Goal: Task Accomplishment & Management: Manage account settings

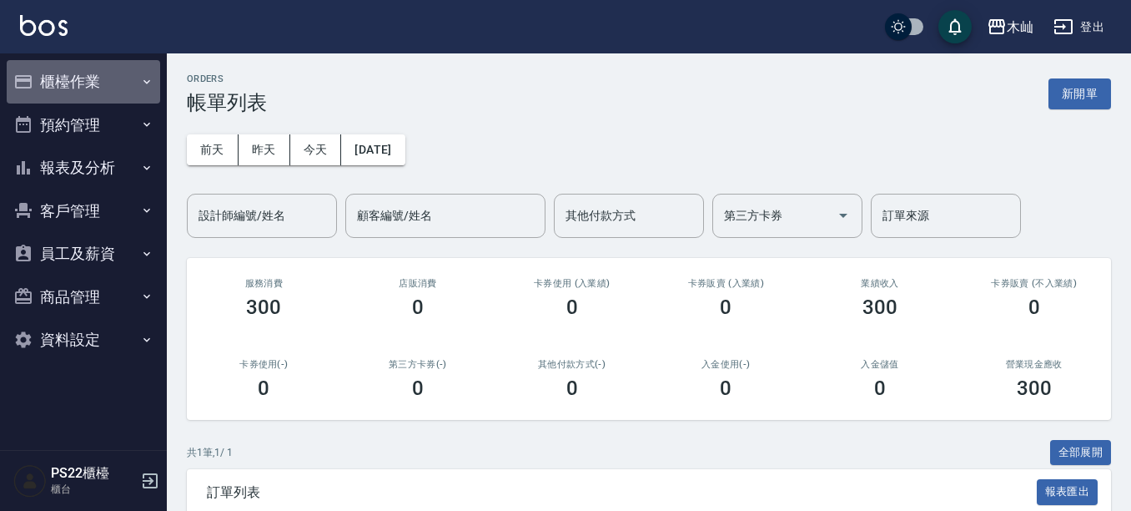
click at [103, 87] on button "櫃檯作業" at bounding box center [84, 81] width 154 height 43
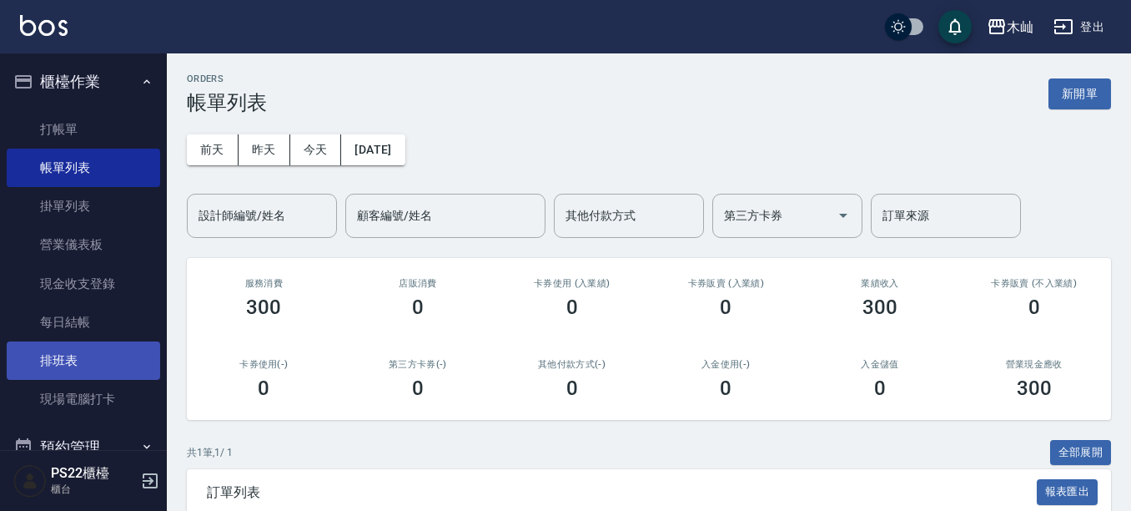
click at [116, 370] on link "排班表" at bounding box center [84, 360] width 154 height 38
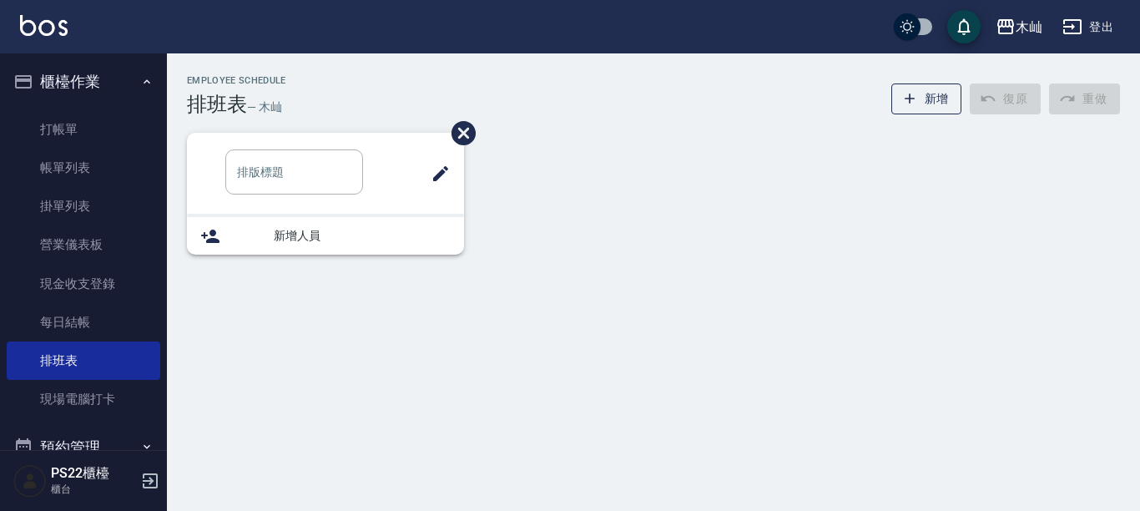
type input "洗髮"
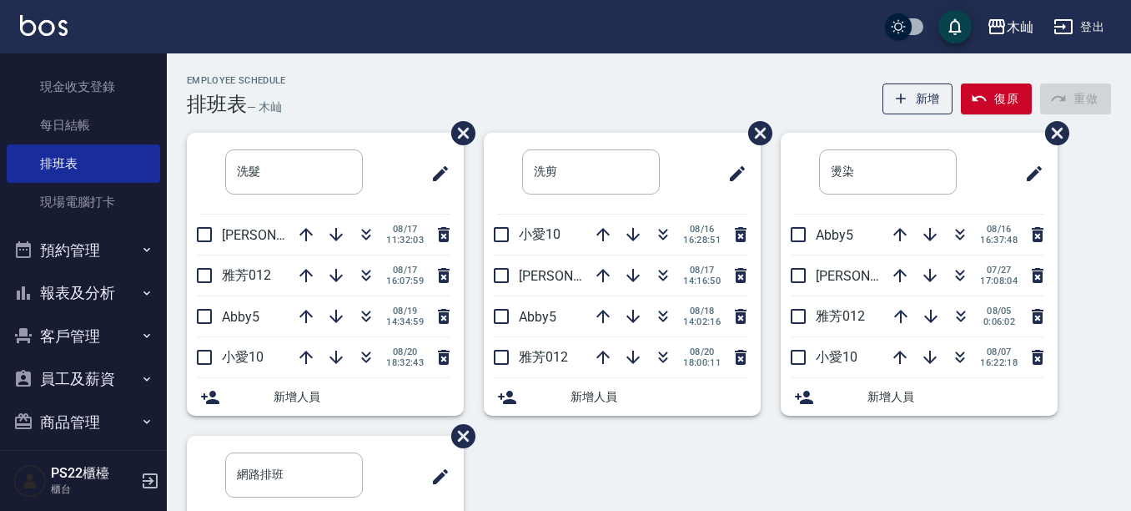
scroll to position [250, 0]
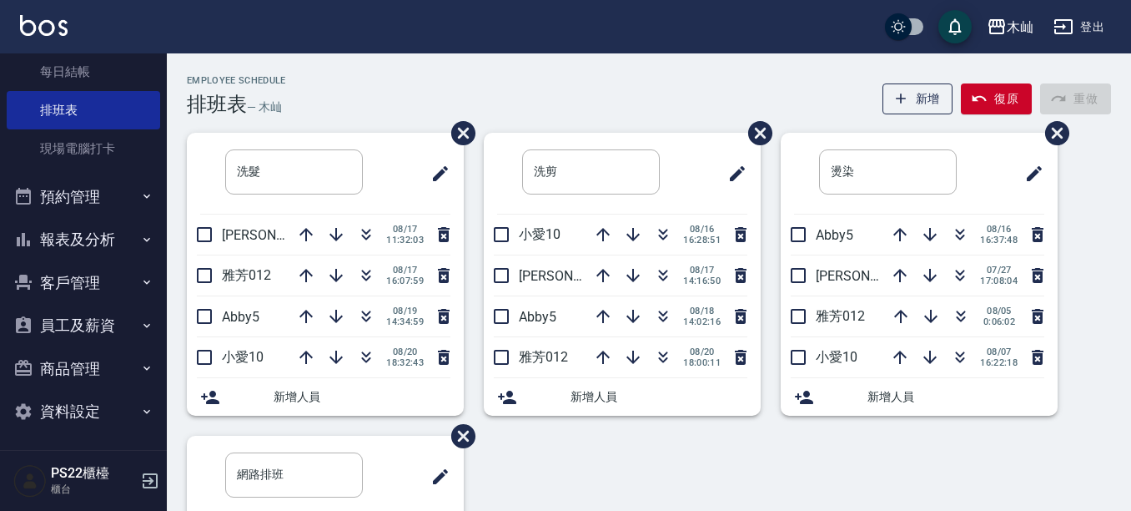
click at [84, 280] on button "客戶管理" at bounding box center [84, 282] width 154 height 43
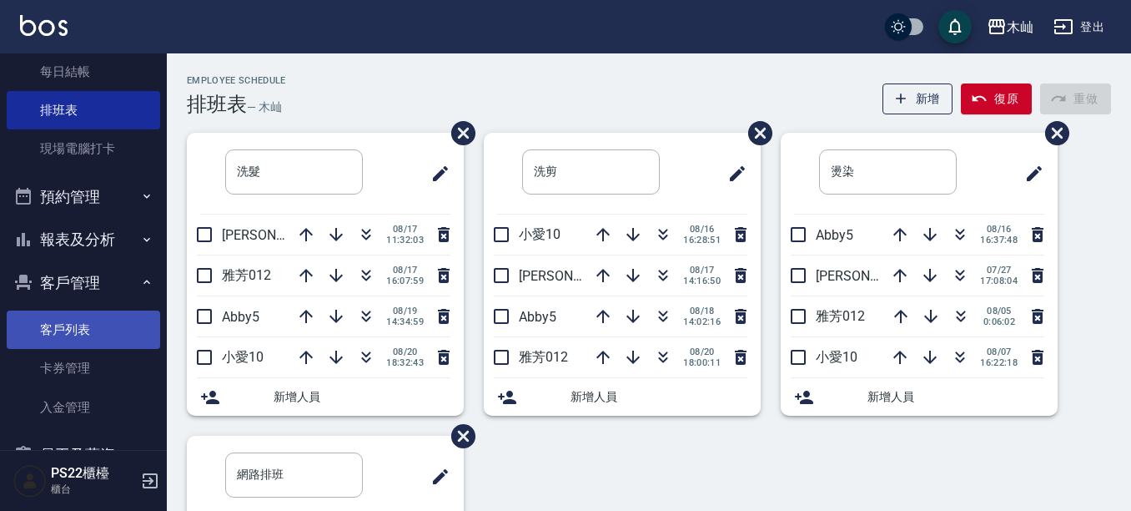
click at [78, 321] on link "客戶列表" at bounding box center [84, 329] width 154 height 38
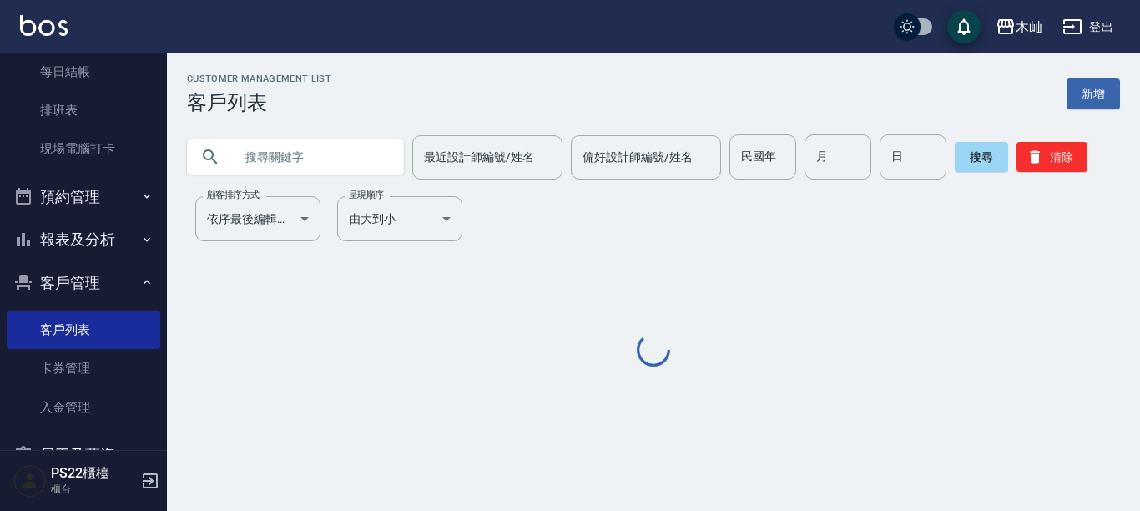
click at [285, 154] on input "text" at bounding box center [312, 156] width 157 height 45
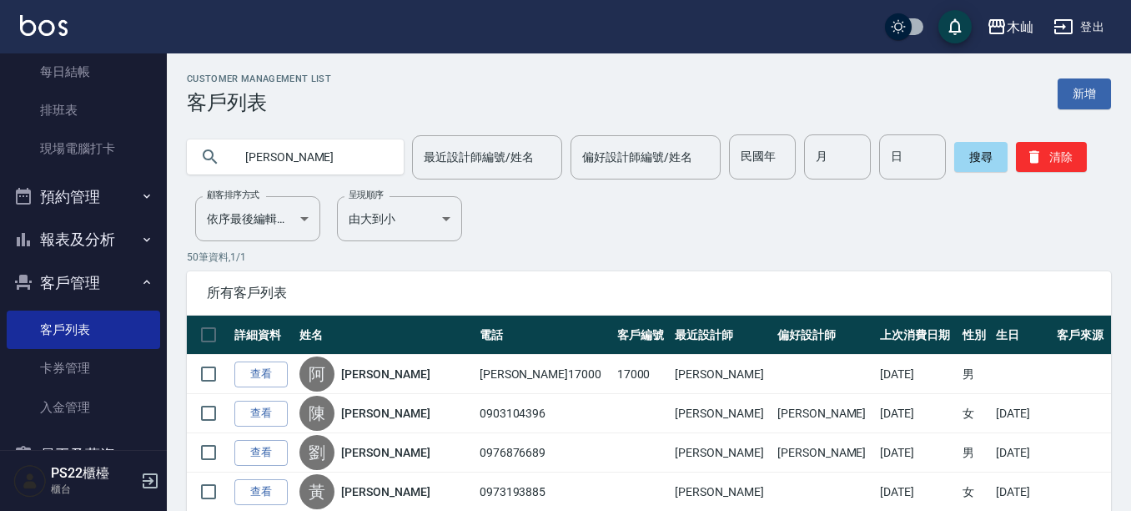
type input "[PERSON_NAME]"
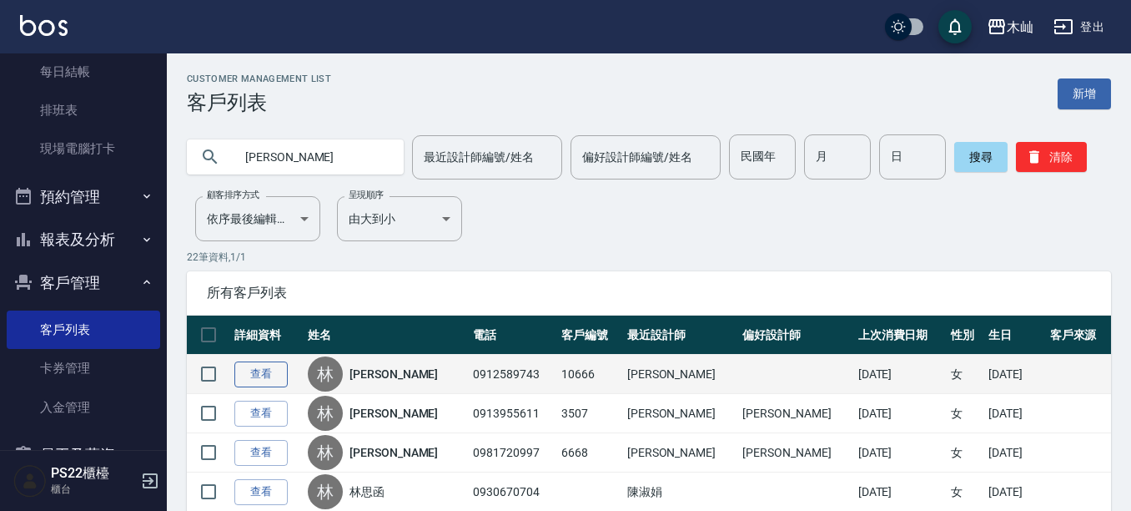
click at [262, 365] on link "查看" at bounding box center [260, 374] width 53 height 26
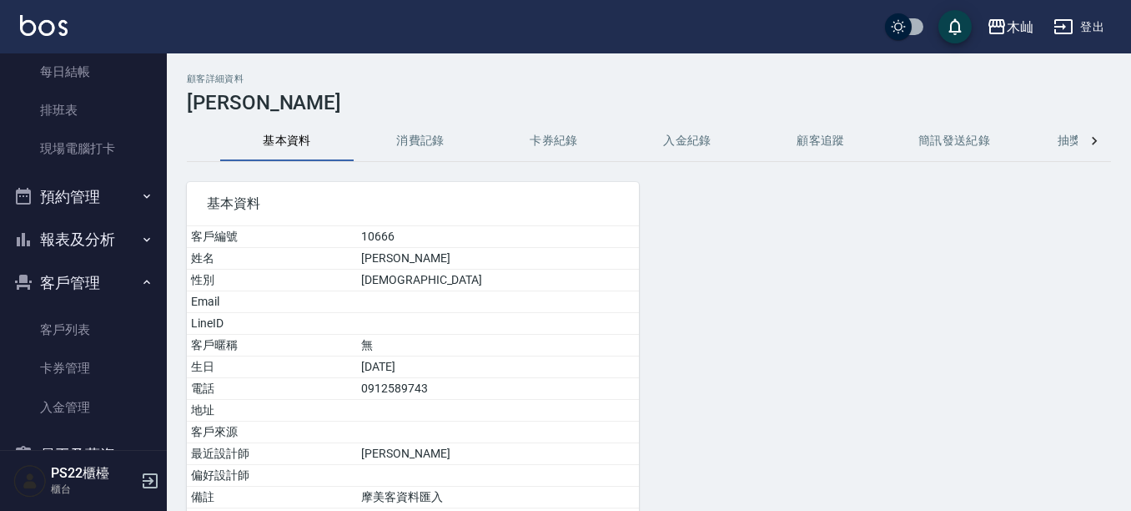
click at [444, 147] on button "消費記錄" at bounding box center [421, 141] width 134 height 40
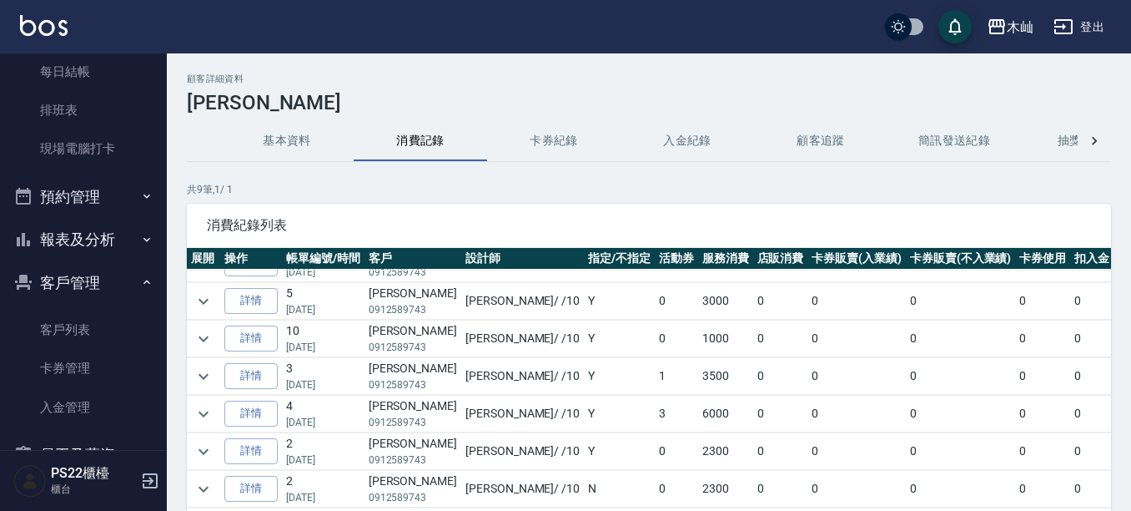
scroll to position [113, 0]
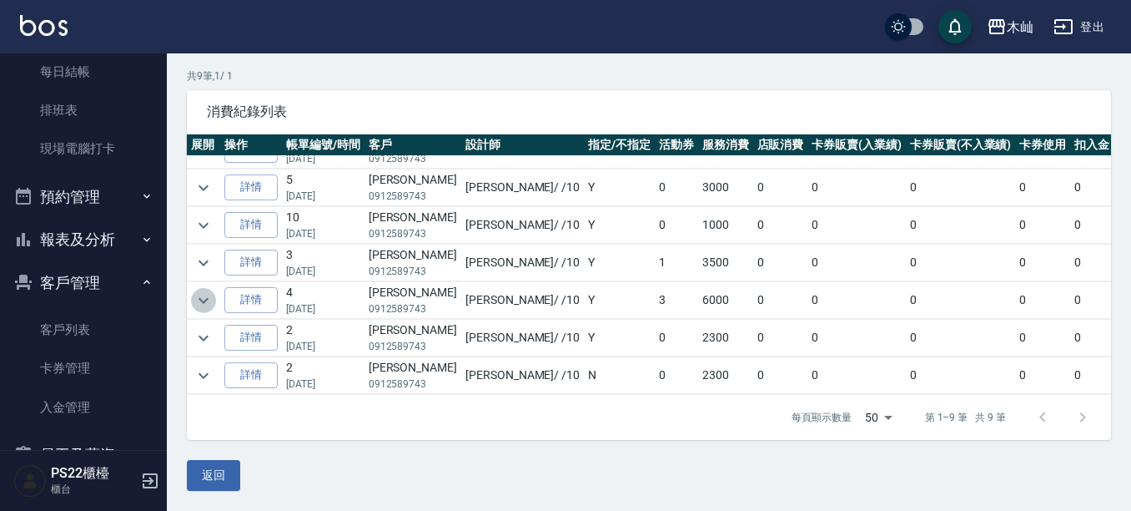
click at [197, 290] on icon "expand row" at bounding box center [204, 300] width 20 height 20
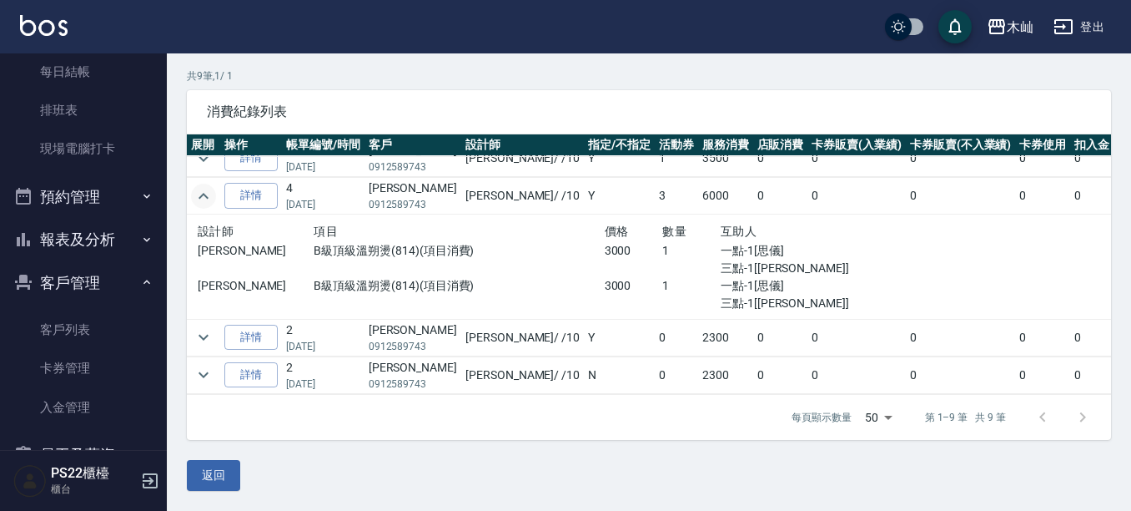
scroll to position [218, 0]
click at [202, 335] on icon "expand row" at bounding box center [204, 338] width 10 height 6
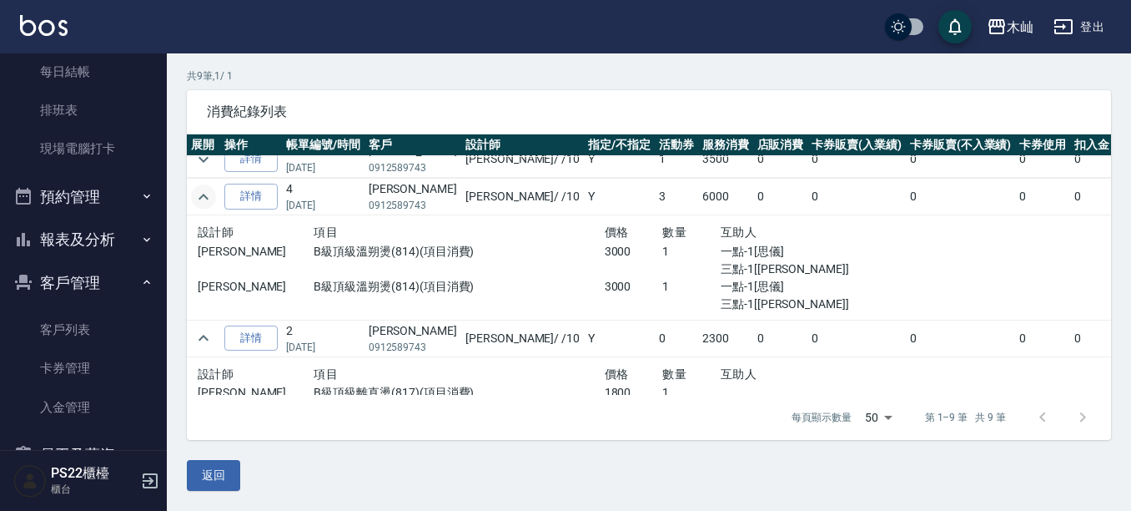
scroll to position [119, 0]
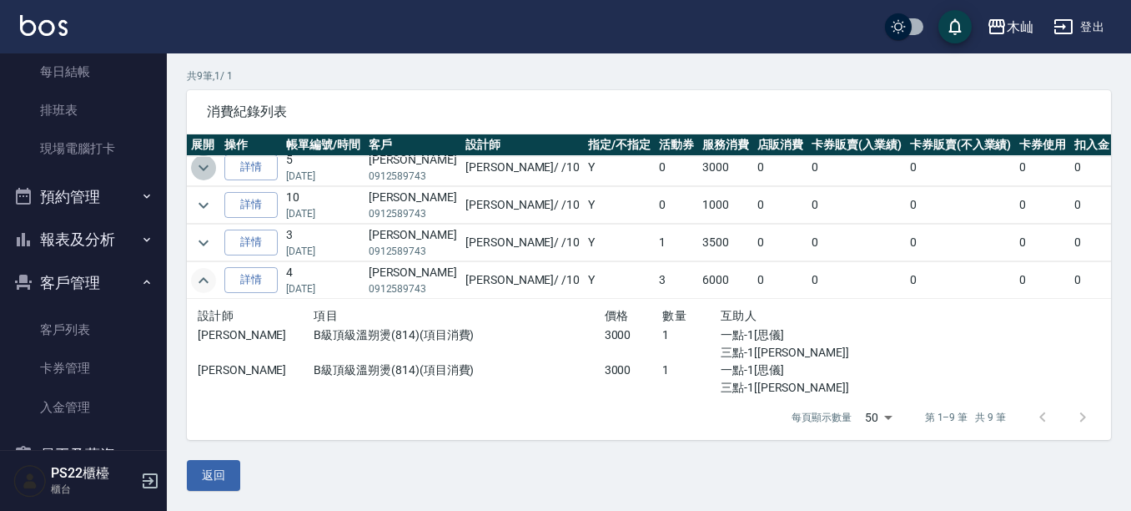
click at [204, 174] on icon "expand row" at bounding box center [204, 168] width 20 height 20
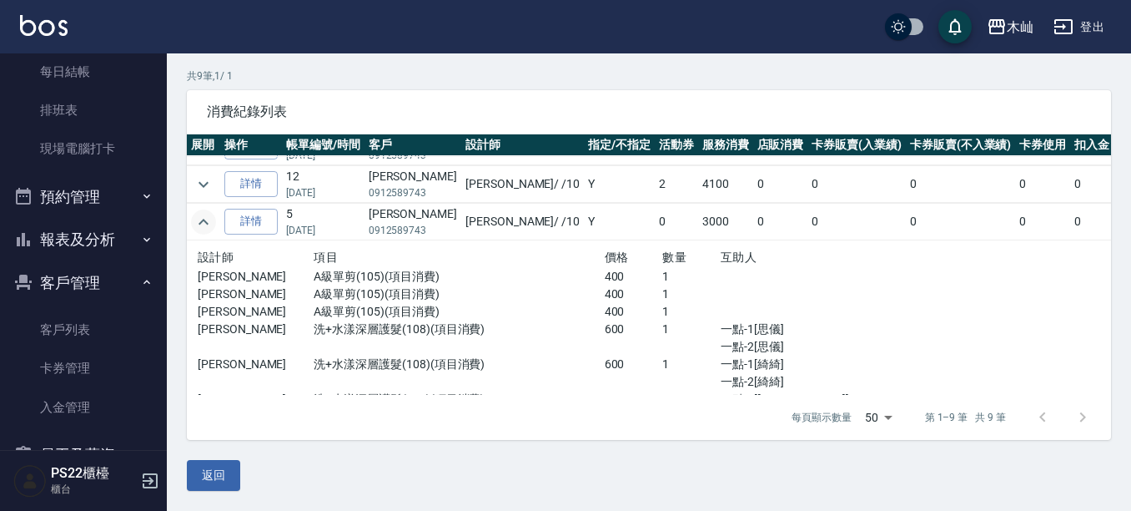
scroll to position [0, 0]
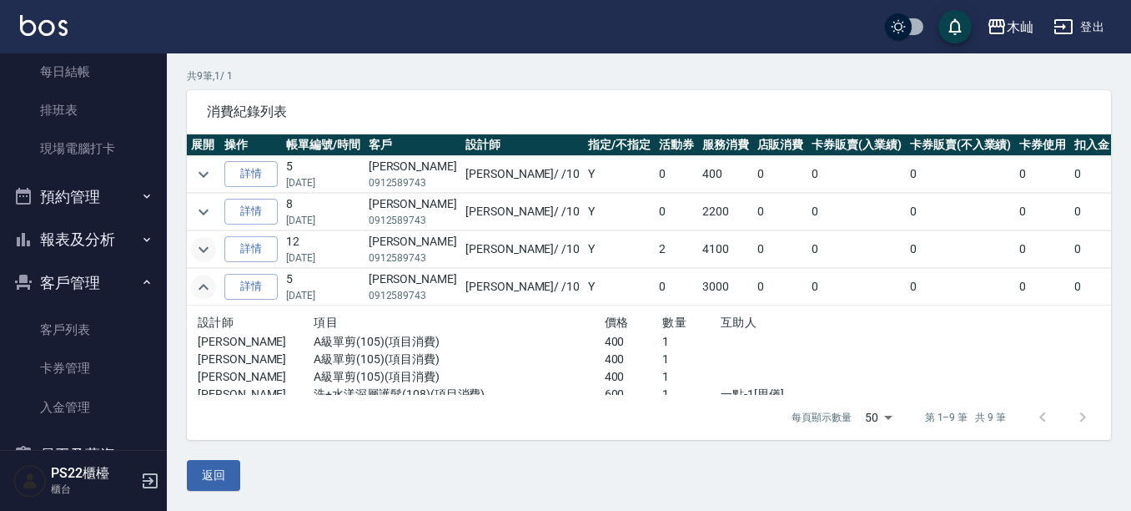
click at [208, 244] on icon "expand row" at bounding box center [204, 249] width 20 height 20
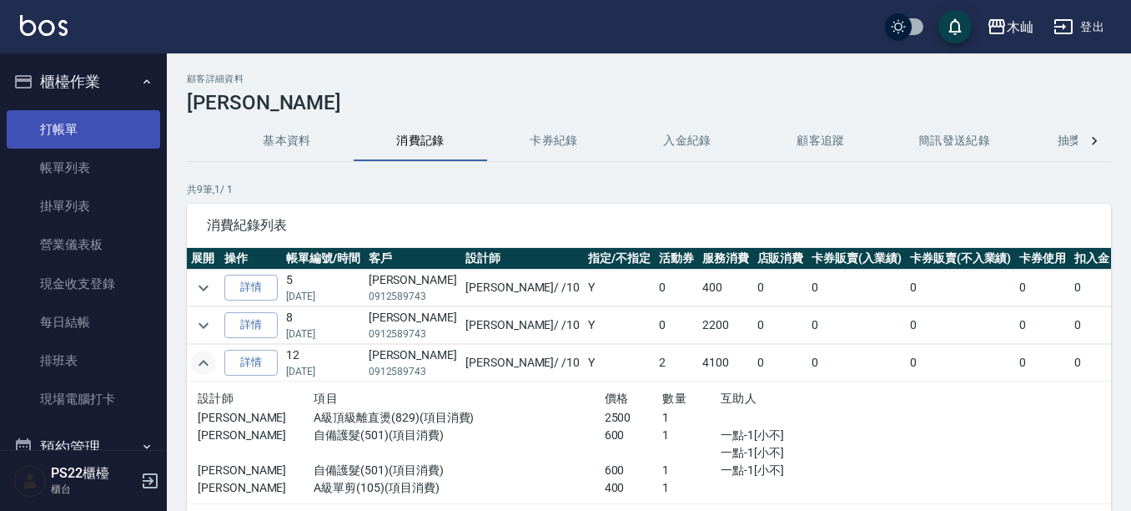
click at [118, 131] on link "打帳單" at bounding box center [84, 129] width 154 height 38
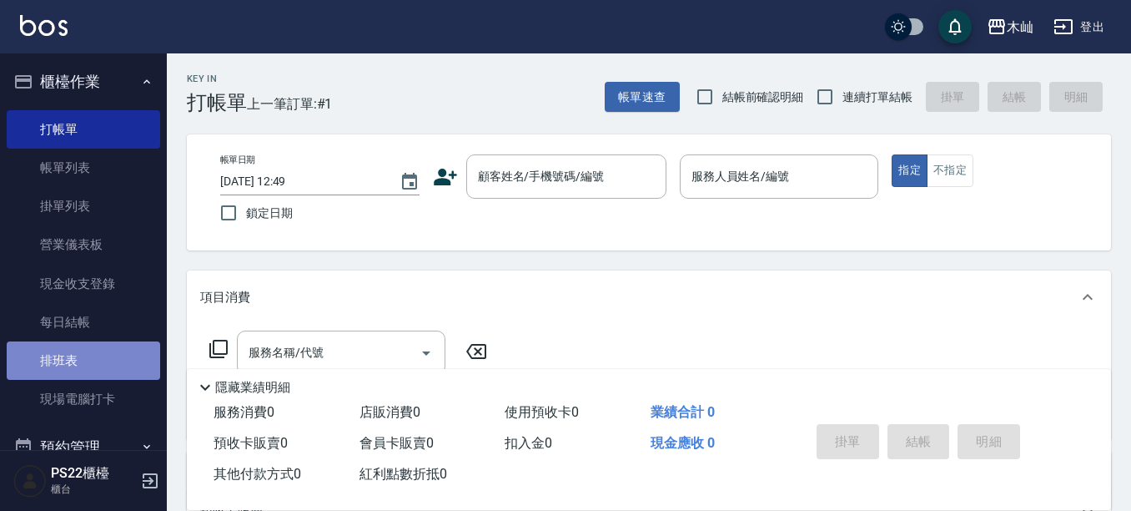
click at [98, 370] on link "排班表" at bounding box center [84, 360] width 154 height 38
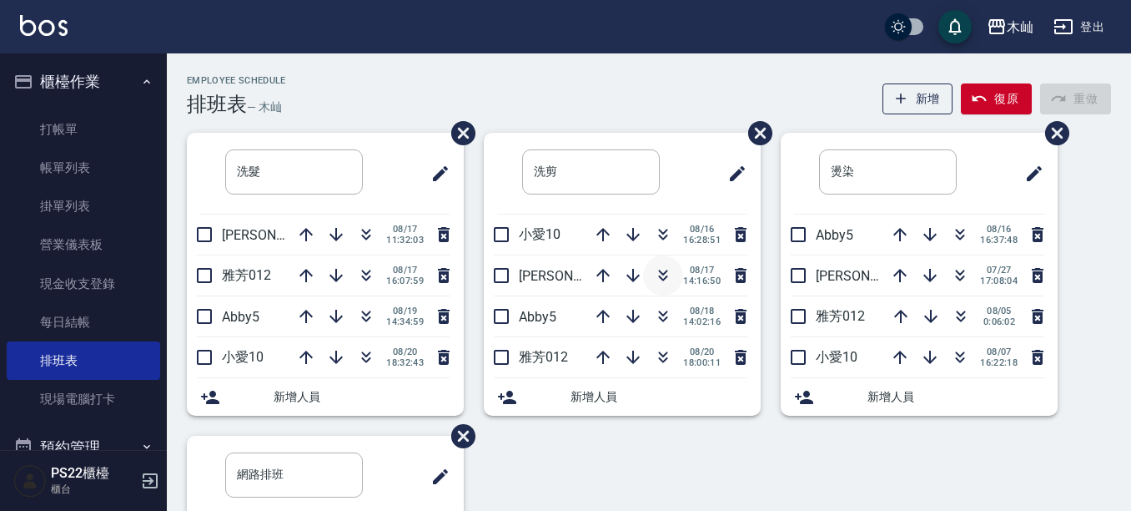
click at [658, 278] on icon "button" at bounding box center [663, 275] width 20 height 20
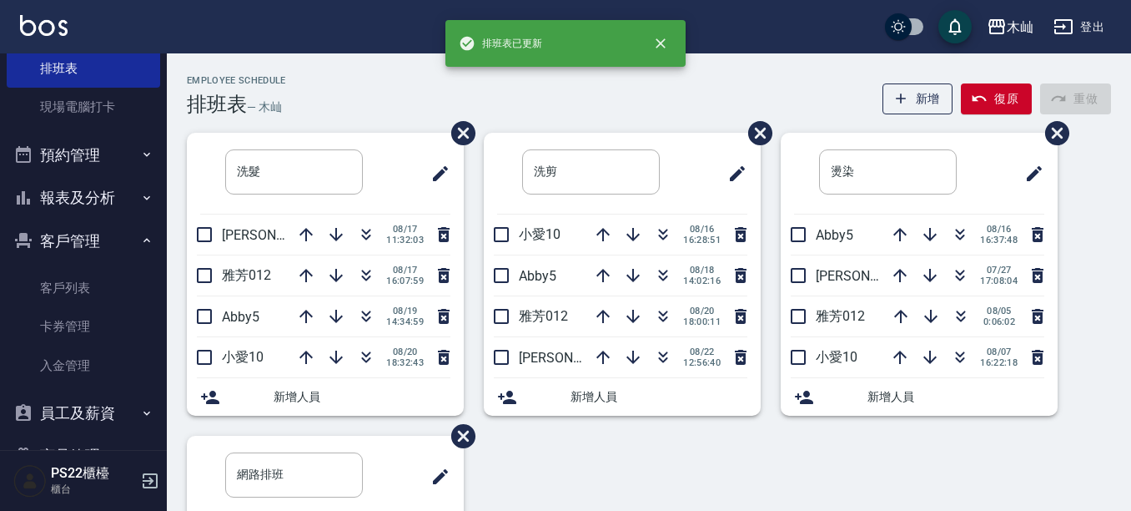
scroll to position [334, 0]
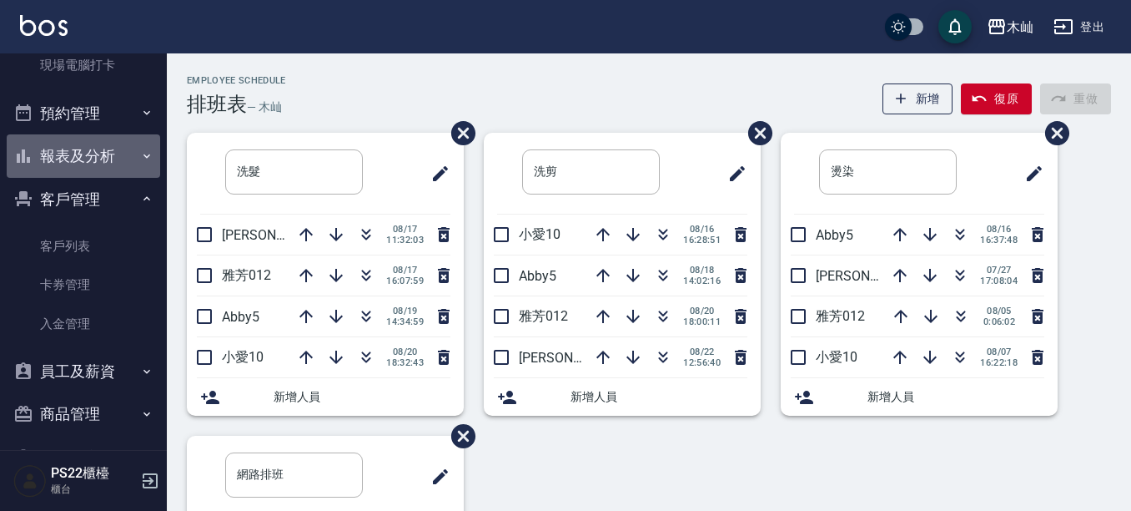
click at [106, 158] on button "報表及分析" at bounding box center [84, 155] width 154 height 43
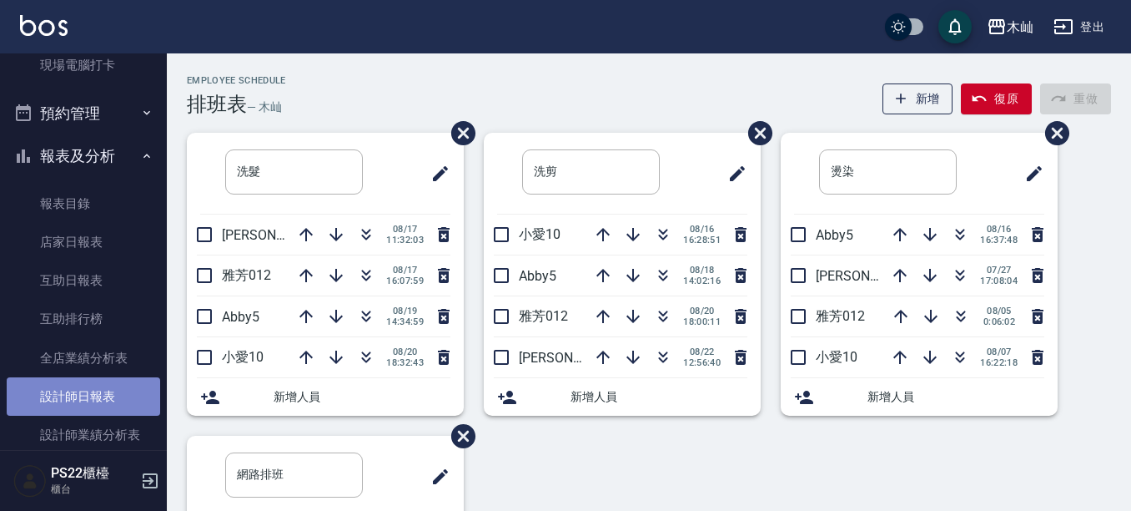
click at [125, 394] on link "設計師日報表" at bounding box center [84, 396] width 154 height 38
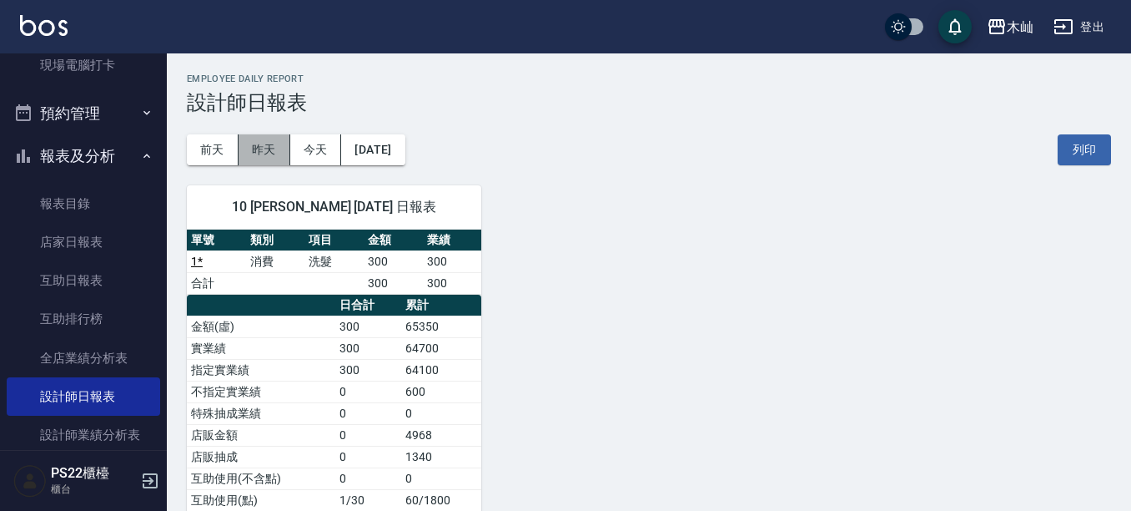
click at [261, 154] on button "昨天" at bounding box center [265, 149] width 52 height 31
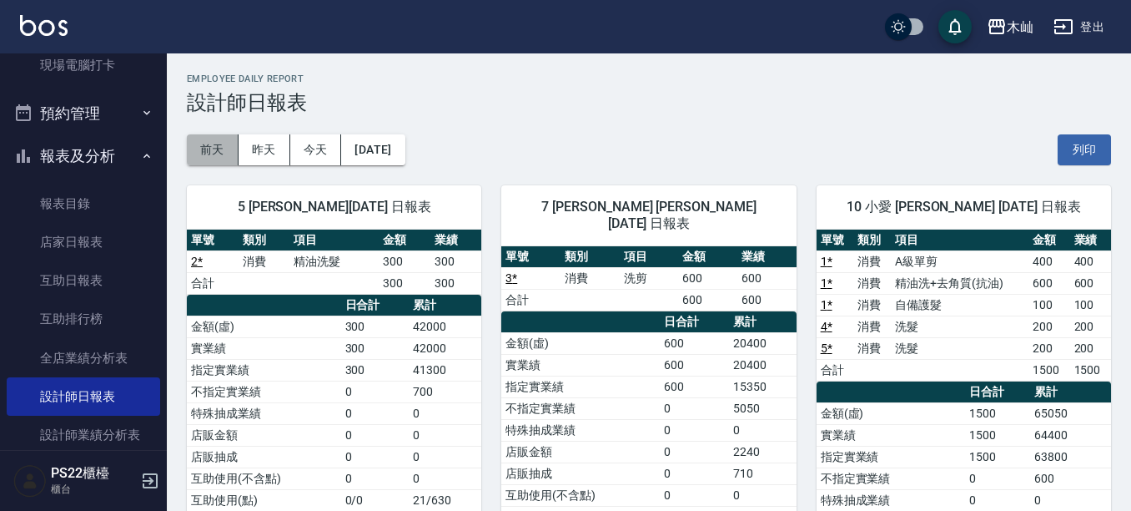
click at [209, 145] on button "前天" at bounding box center [213, 149] width 52 height 31
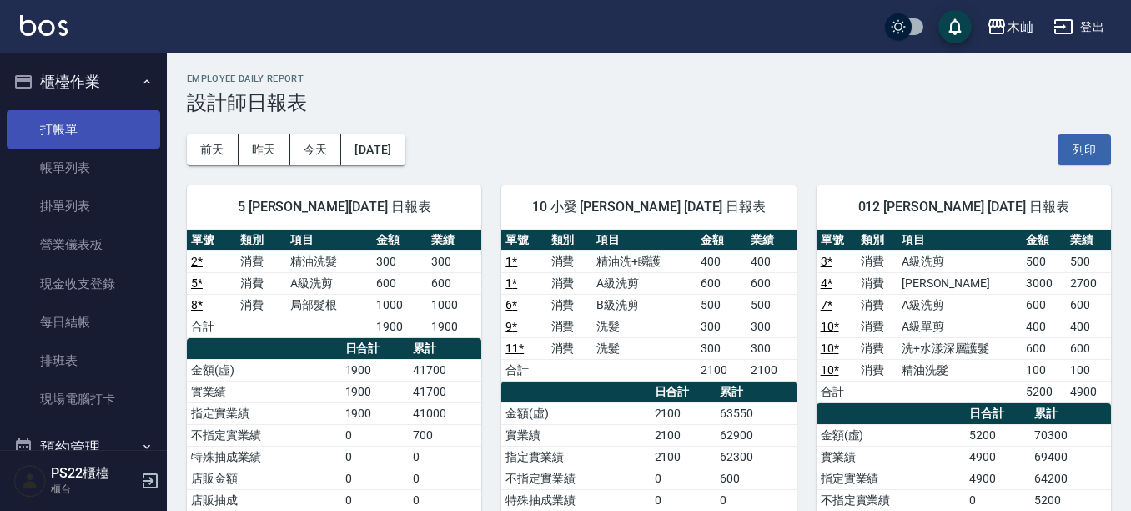
click at [109, 128] on link "打帳單" at bounding box center [84, 129] width 154 height 38
